Goal: Transaction & Acquisition: Purchase product/service

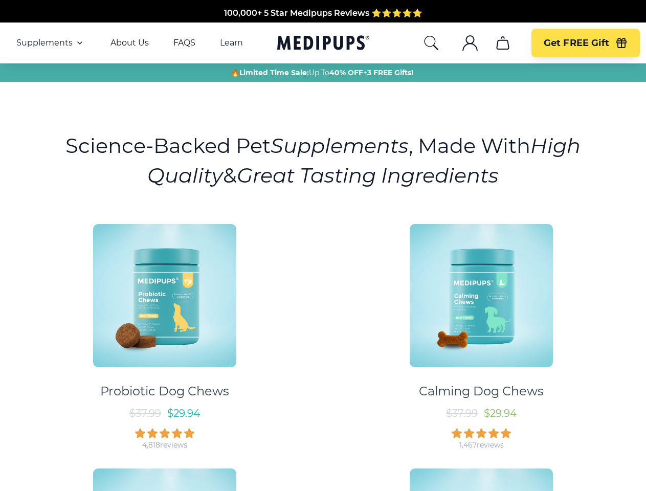
click at [323, 245] on div "Probiotic Dog Chews $ 37.99 $ 29.94 4,818 reviews Calming Dog Chews $ 37.99 $ 2…" at bounding box center [323, 455] width 634 height 480
click at [51, 43] on span "Supplements" at bounding box center [44, 43] width 56 height 10
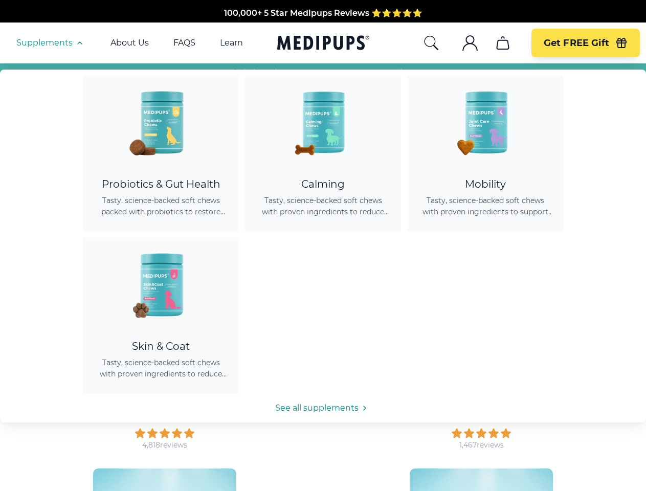
click at [79, 43] on icon "button" at bounding box center [80, 43] width 12 height 12
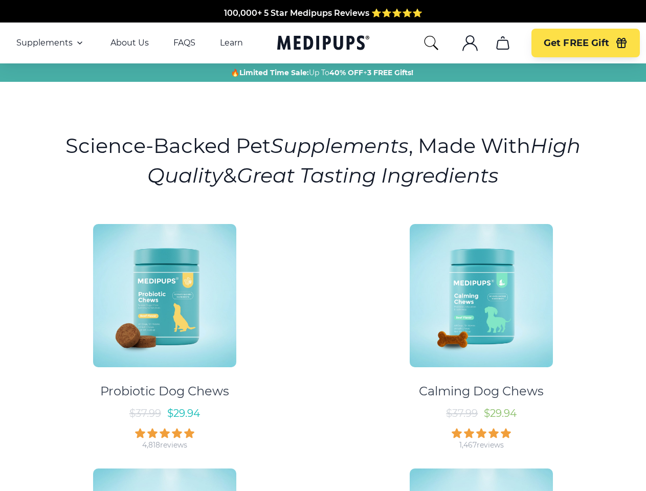
click at [431, 43] on icon "search" at bounding box center [431, 43] width 16 height 16
click at [469, 43] on icon ".cls-1{fill:none;stroke:currentColor;stroke-miterlimit:10;stroke-width:1.5px;}" at bounding box center [470, 43] width 16 height 16
click at [502, 43] on icon "cart" at bounding box center [502, 43] width 16 height 16
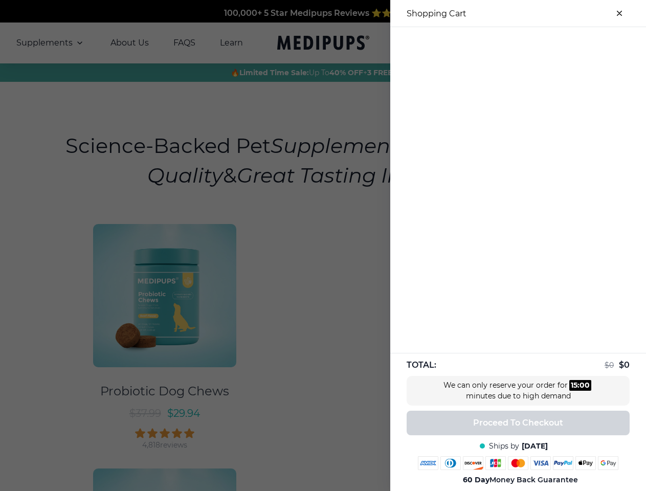
click at [502, 43] on div at bounding box center [518, 35] width 256 height 17
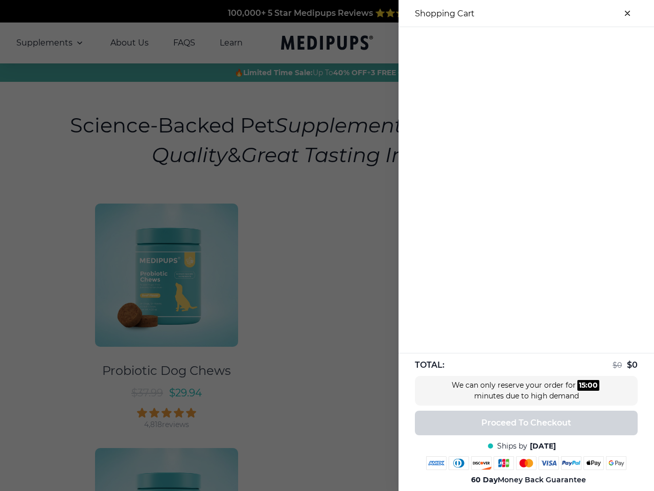
click at [585, 43] on div at bounding box center [527, 35] width 256 height 17
